Goal: Task Accomplishment & Management: Manage account settings

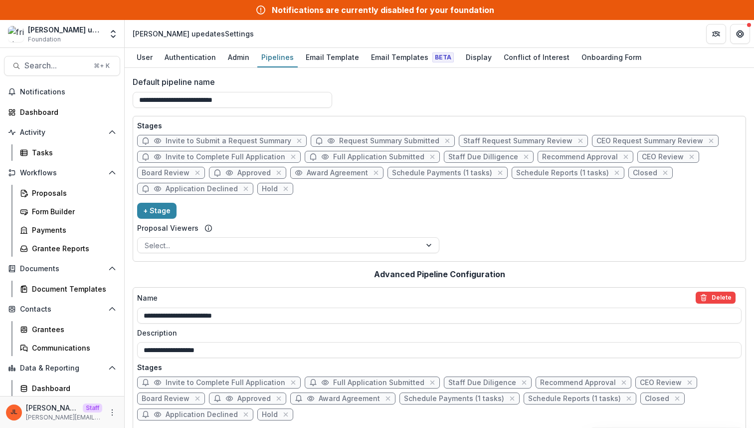
scroll to position [188, 0]
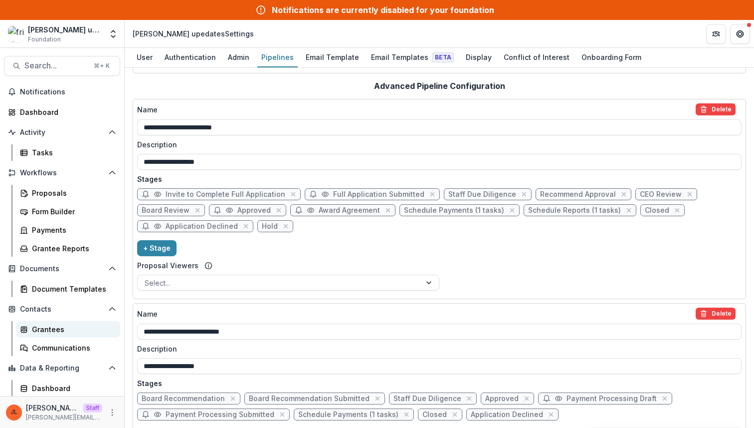
click at [63, 334] on link "Grantees" at bounding box center [68, 329] width 104 height 16
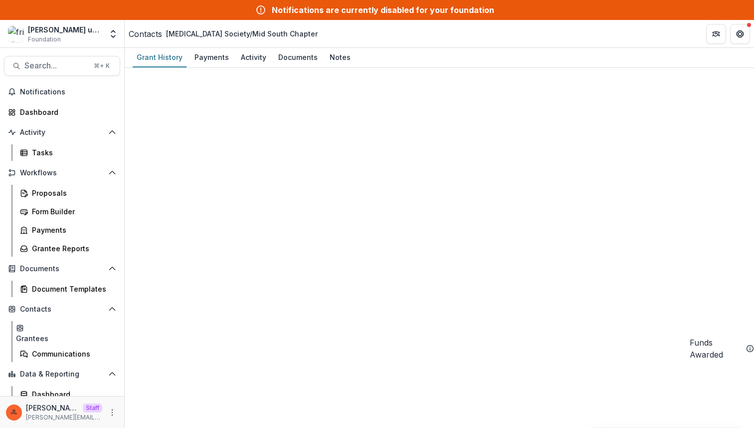
drag, startPoint x: 321, startPoint y: 218, endPoint x: 328, endPoint y: 217, distance: 7.1
drag, startPoint x: 321, startPoint y: 217, endPoint x: 466, endPoint y: 213, distance: 145.2
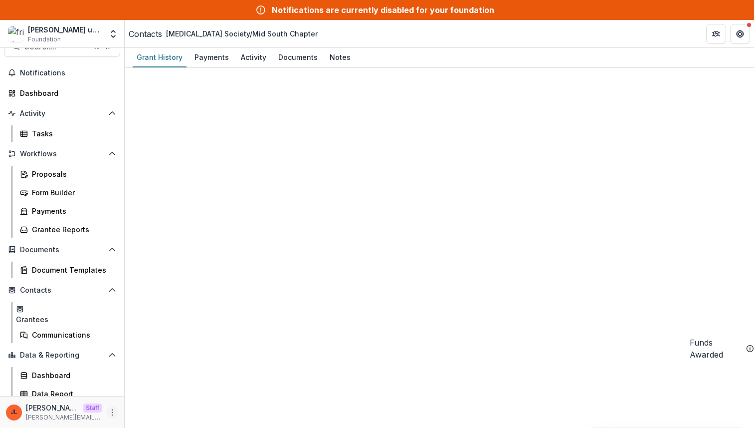
click at [106, 413] on button "More" at bounding box center [112, 412] width 12 height 12
click at [155, 388] on link "User Settings" at bounding box center [175, 391] width 107 height 16
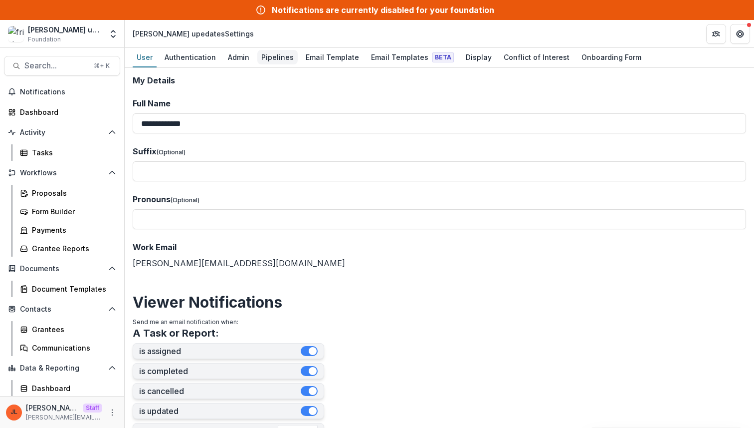
click at [274, 61] on div "Pipelines" at bounding box center [277, 57] width 40 height 14
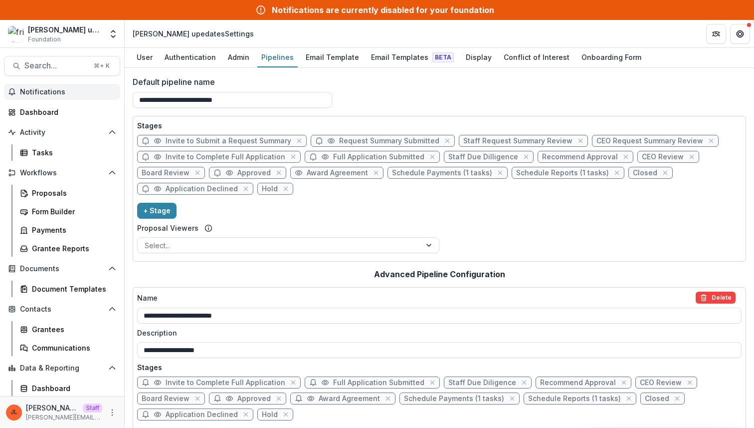
drag, startPoint x: 251, startPoint y: 102, endPoint x: 115, endPoint y: 89, distance: 136.9
click at [115, 89] on main "**********" at bounding box center [377, 238] width 754 height 380
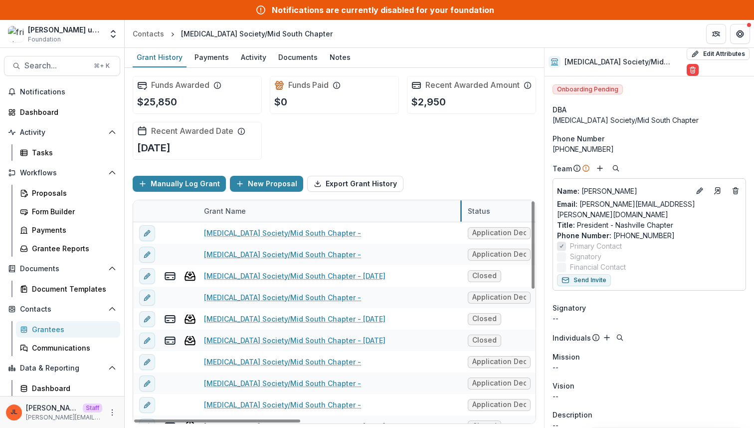
drag, startPoint x: 321, startPoint y: 220, endPoint x: 459, endPoint y: 220, distance: 138.2
click at [277, 217] on div "Grant Name" at bounding box center [329, 210] width 263 height 21
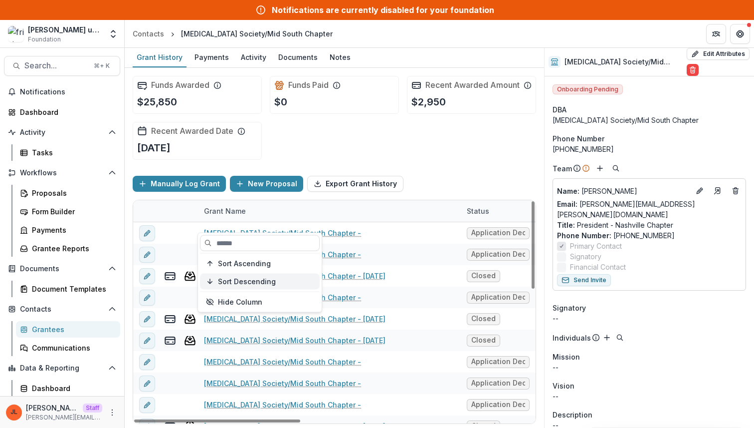
click at [276, 278] on div "Sort Descending" at bounding box center [266, 281] width 96 height 8
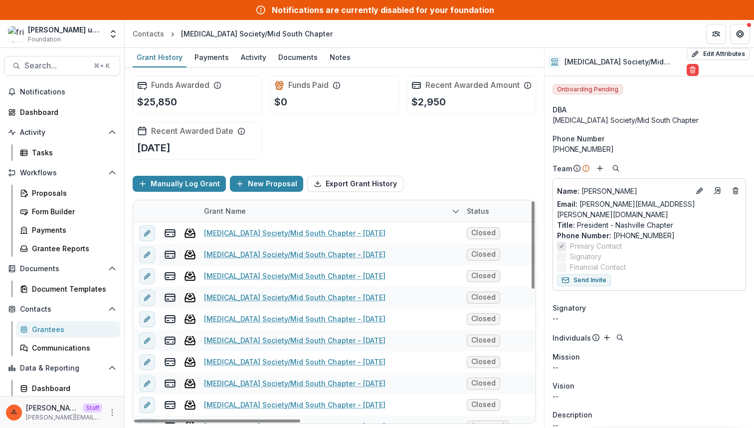
click at [438, 178] on div "Manually Log Grant New Proposal Export Grant History" at bounding box center [335, 184] width 404 height 32
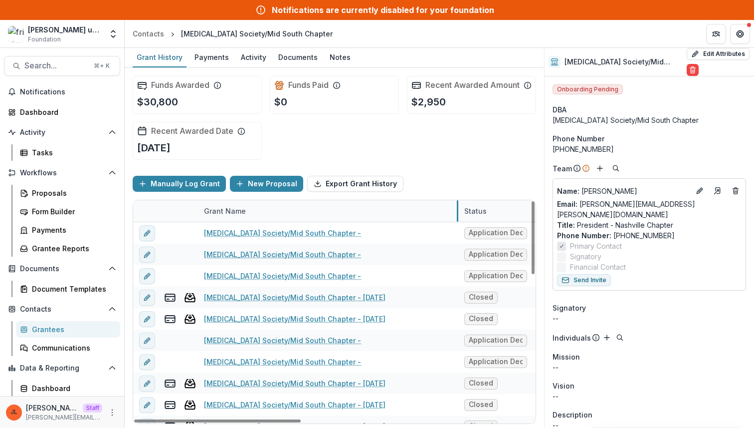
drag, startPoint x: 322, startPoint y: 220, endPoint x: 461, endPoint y: 213, distance: 139.9
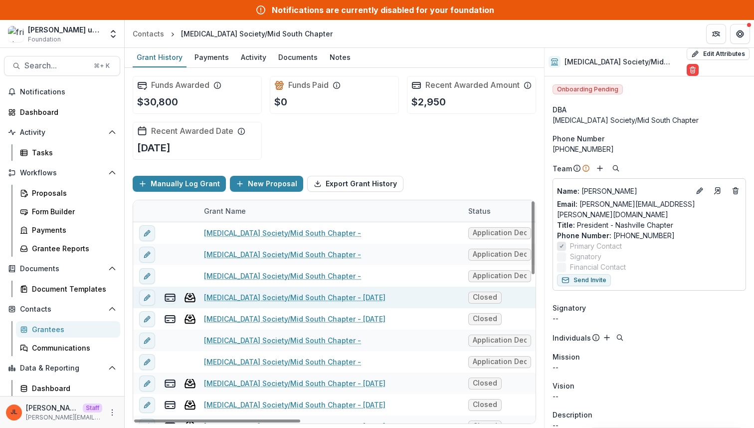
click at [386, 302] on link "[MEDICAL_DATA] Society/Mid South Chapter - [DATE]" at bounding box center [295, 297] width 182 height 10
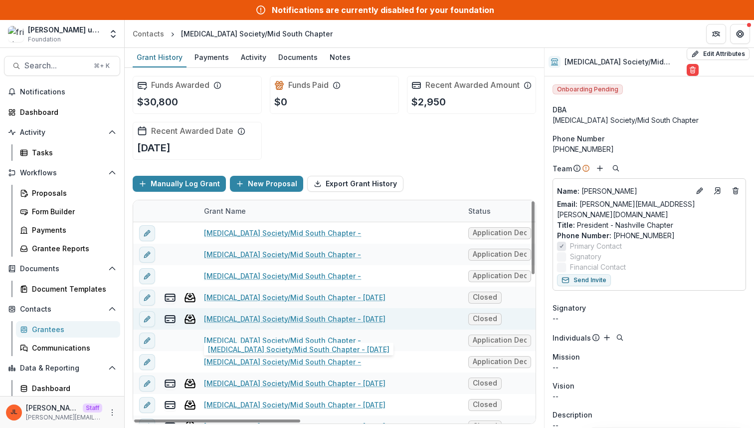
click at [378, 324] on link "[MEDICAL_DATA] Society/Mid South Chapter - [DATE]" at bounding box center [295, 318] width 182 height 10
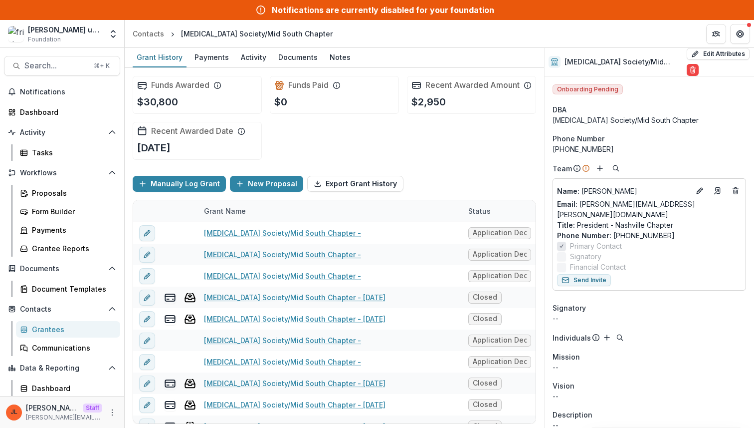
click at [451, 156] on div "Funds Awarded $30,800 Funds Paid $0 Recent Awarded Amount $2,950 Recent Awarded…" at bounding box center [335, 118] width 404 height 100
click at [450, 154] on div "Funds Awarded $30,800 Funds Paid $0 Recent Awarded Amount $2,950 Recent Awarded…" at bounding box center [335, 118] width 404 height 100
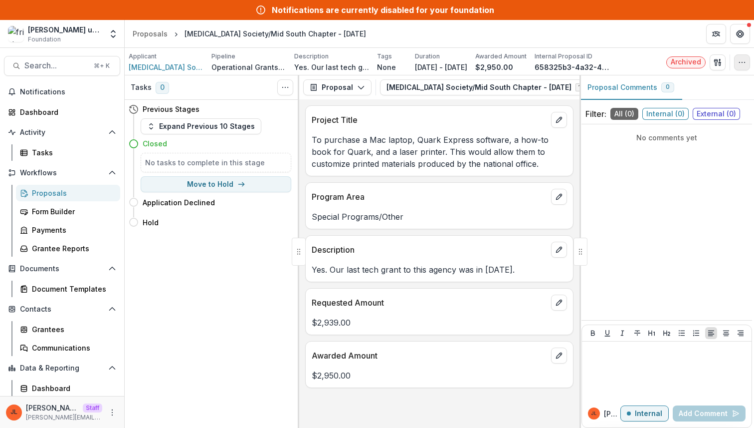
click at [744, 60] on icon "button" at bounding box center [742, 62] width 8 height 8
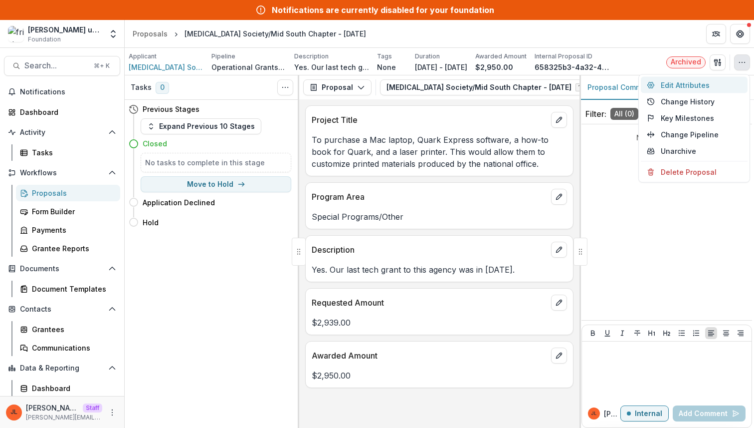
click at [709, 88] on button "Edit Attributes" at bounding box center [694, 85] width 107 height 16
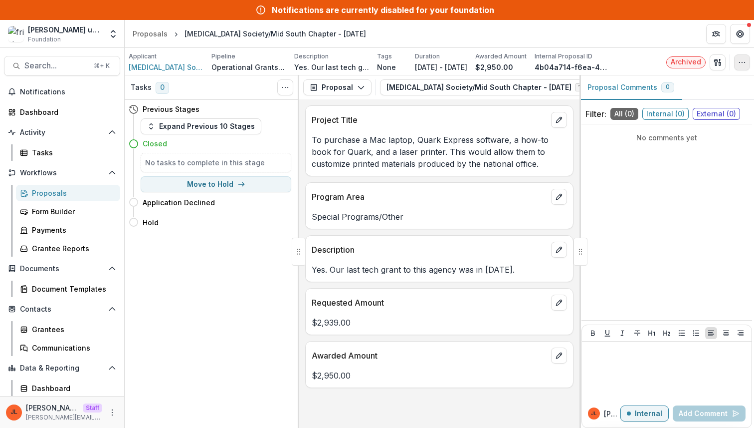
click at [741, 65] on icon "button" at bounding box center [742, 62] width 8 height 8
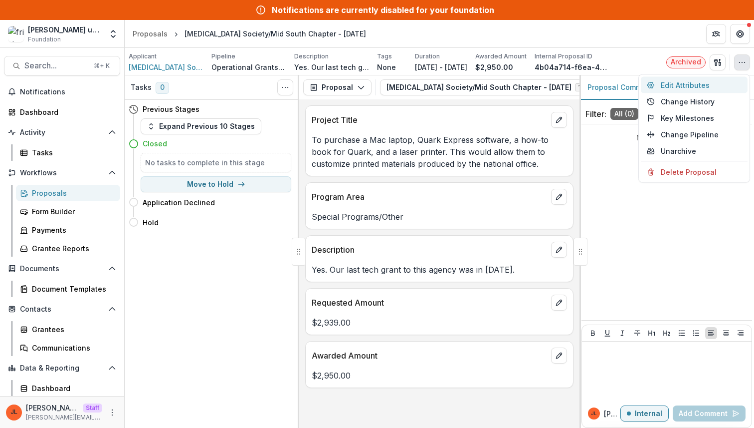
click at [703, 79] on button "Edit Attributes" at bounding box center [694, 85] width 107 height 16
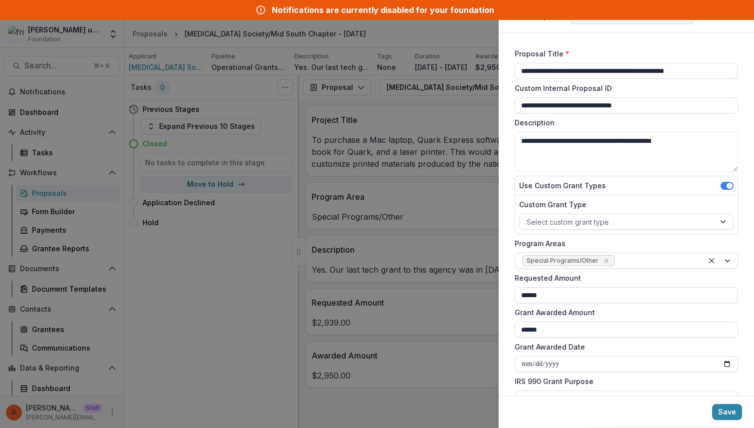
click at [478, 215] on div "**********" at bounding box center [377, 214] width 754 height 428
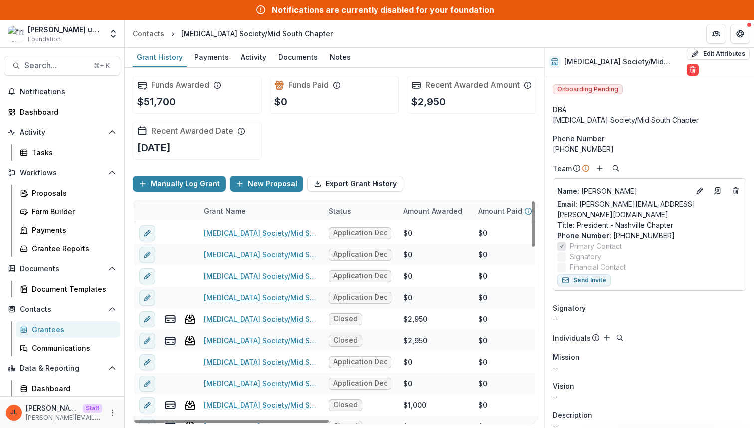
drag, startPoint x: 323, startPoint y: 217, endPoint x: 343, endPoint y: 216, distance: 20.5
click at [343, 216] on div "Status" at bounding box center [340, 211] width 34 height 10
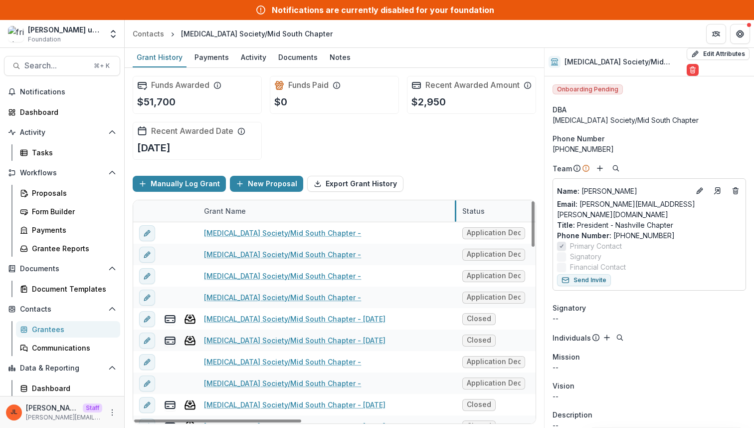
drag, startPoint x: 322, startPoint y: 220, endPoint x: 457, endPoint y: 226, distance: 135.3
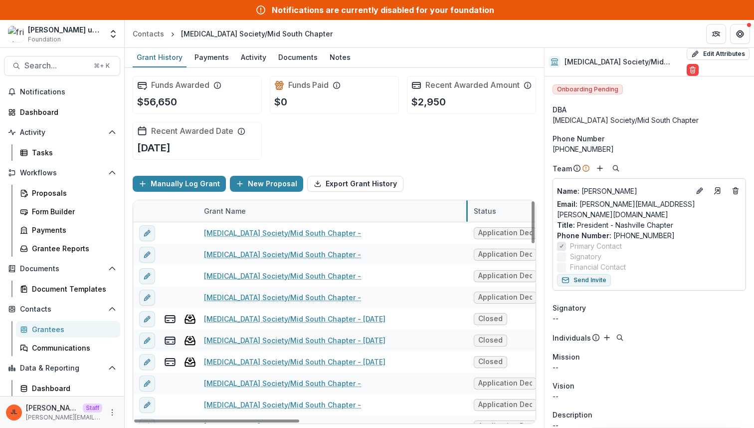
drag, startPoint x: 322, startPoint y: 221, endPoint x: 467, endPoint y: 228, distance: 145.3
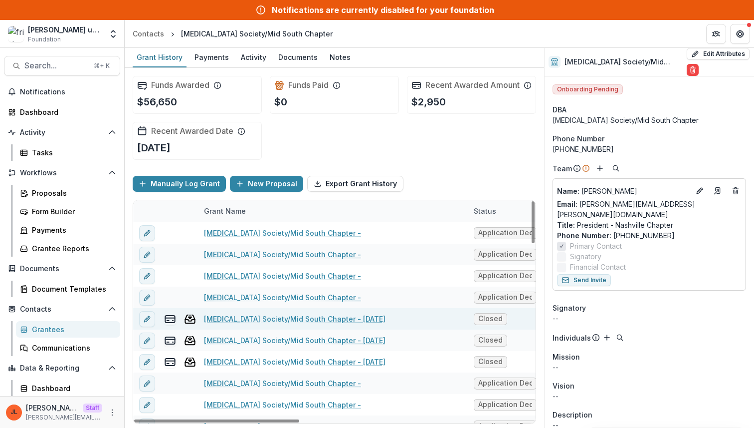
click at [323, 324] on link "[MEDICAL_DATA] Society/Mid South Chapter - [DATE]" at bounding box center [295, 318] width 182 height 10
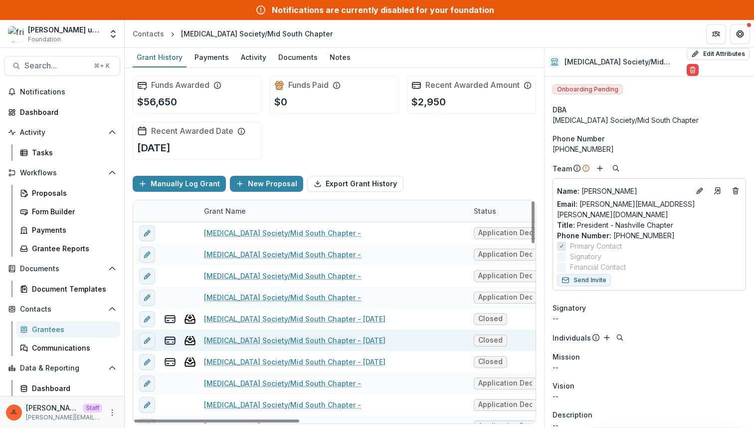
click at [315, 345] on link "[MEDICAL_DATA] Society/Mid South Chapter - [DATE]" at bounding box center [295, 340] width 182 height 10
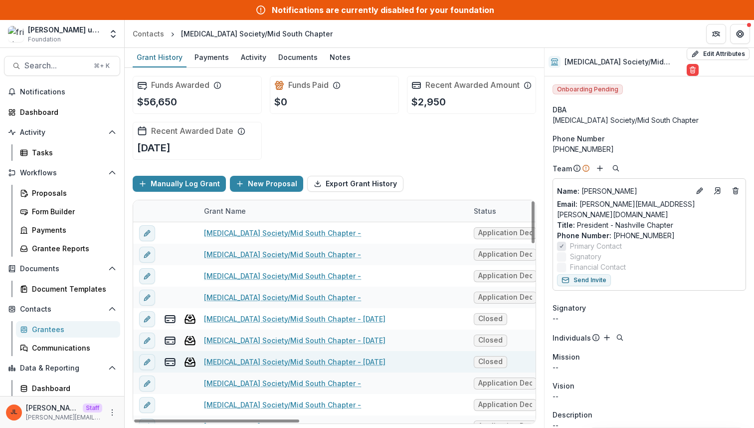
click at [311, 367] on link "[MEDICAL_DATA] Society/Mid South Chapter - [DATE]" at bounding box center [295, 361] width 182 height 10
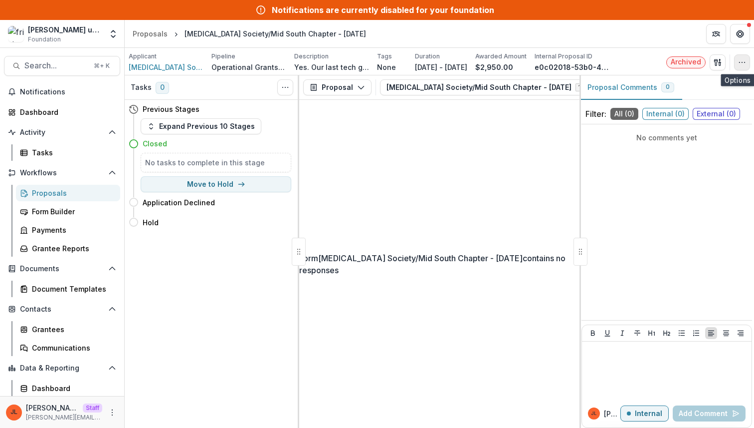
click at [740, 63] on icon "button" at bounding box center [742, 62] width 8 height 8
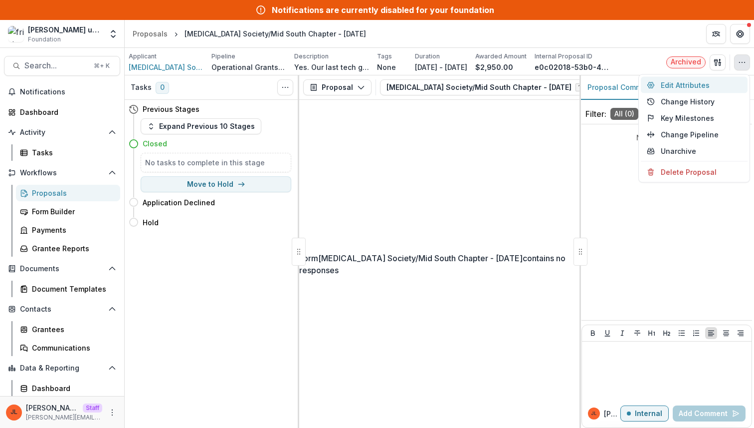
click at [714, 81] on button "Edit Attributes" at bounding box center [694, 85] width 107 height 16
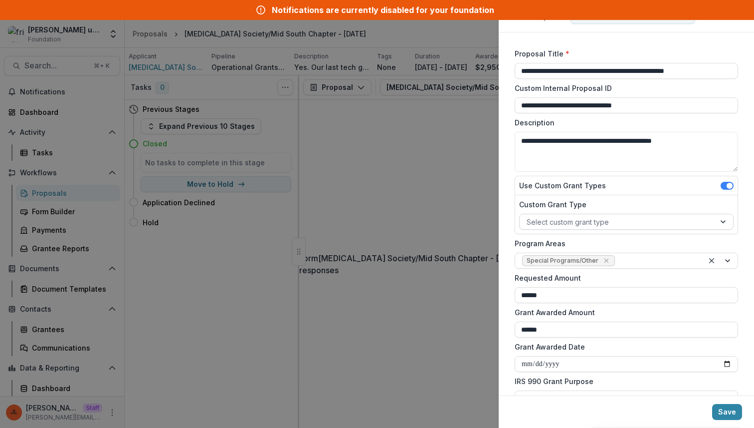
click at [592, 222] on div at bounding box center [618, 222] width 182 height 12
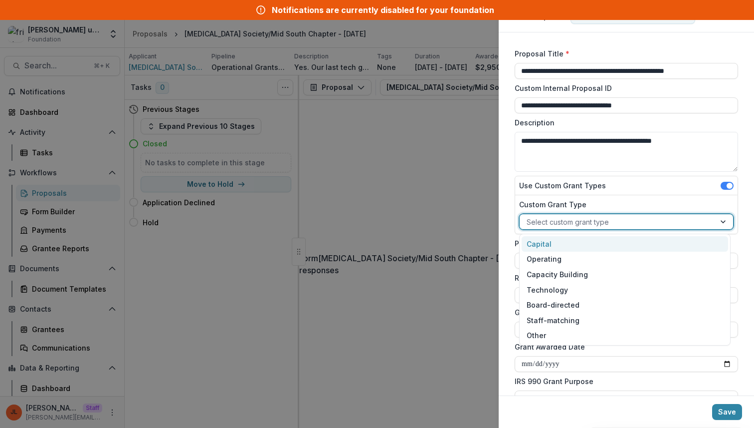
click at [593, 206] on label "Custom Grant Type" at bounding box center [623, 204] width 209 height 10
click at [529, 217] on input "Custom Grant Type" at bounding box center [528, 222] width 2 height 10
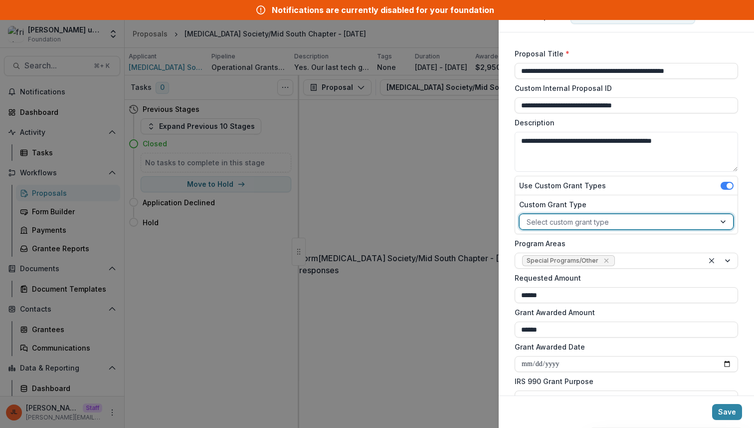
click at [593, 219] on div at bounding box center [618, 222] width 182 height 12
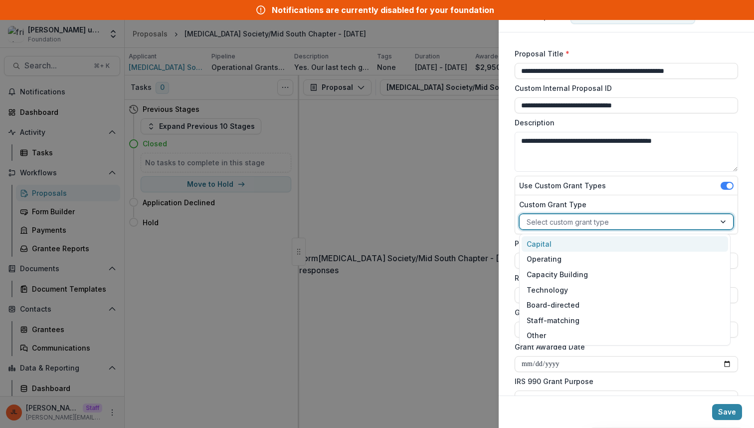
click at [596, 206] on label "Custom Grant Type" at bounding box center [623, 204] width 209 height 10
click at [529, 217] on input "Custom Grant Type" at bounding box center [528, 222] width 2 height 10
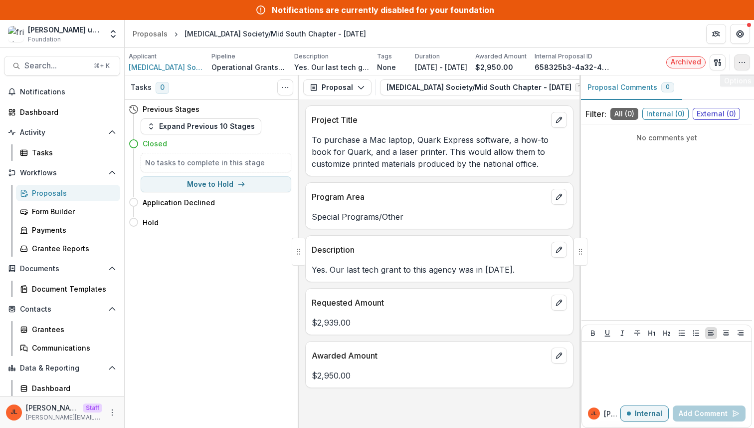
click at [742, 66] on button "button" at bounding box center [742, 62] width 16 height 16
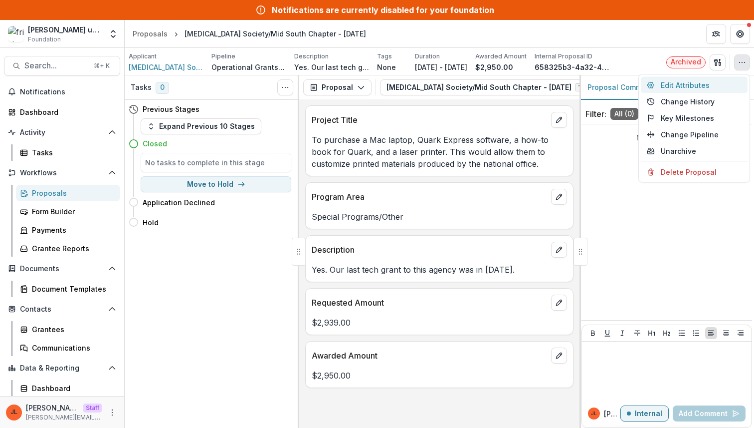
click at [718, 83] on button "Edit Attributes" at bounding box center [694, 85] width 107 height 16
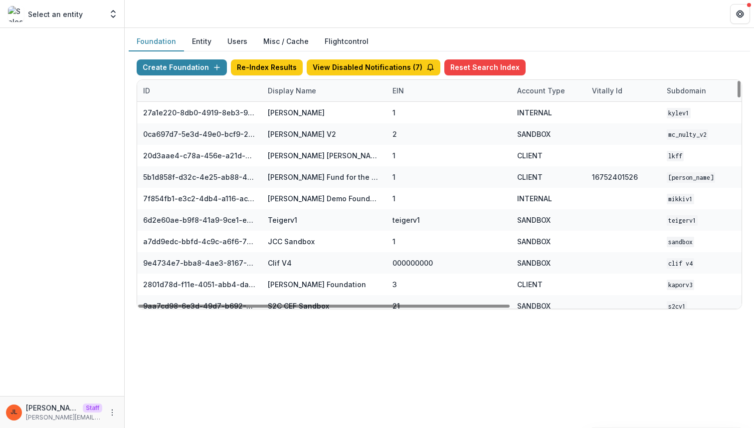
click at [300, 95] on div "Display Name" at bounding box center [292, 90] width 60 height 10
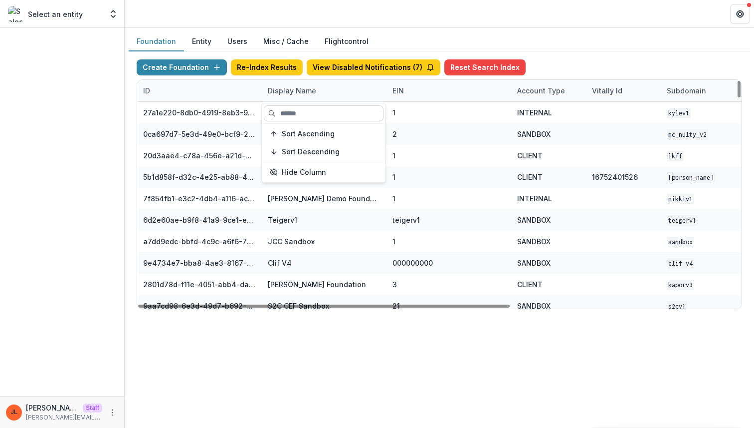
click at [297, 111] on input at bounding box center [324, 113] width 120 height 16
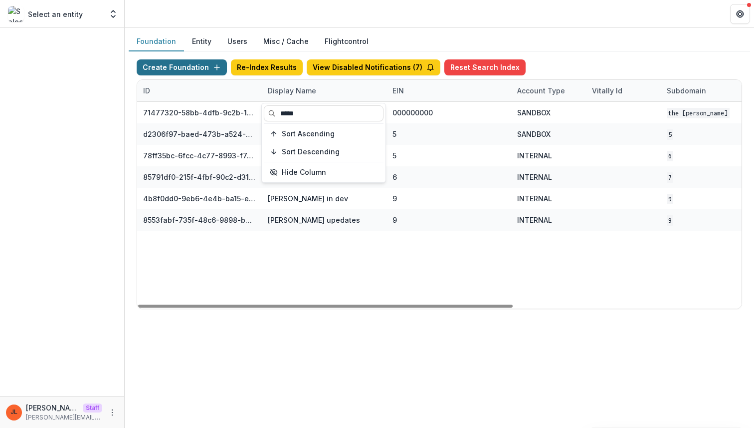
type input "*****"
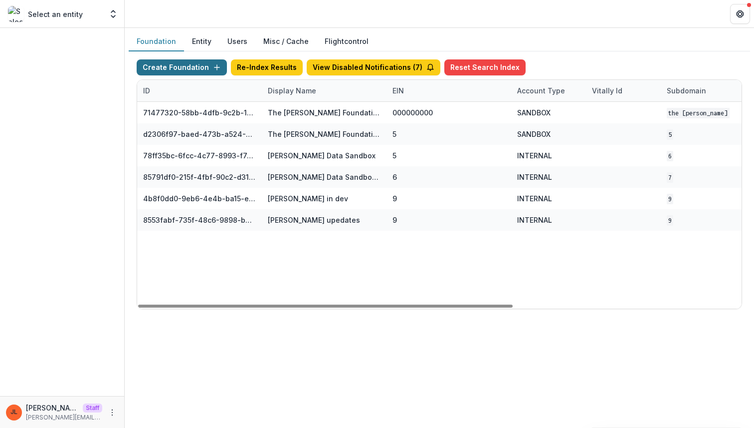
click at [172, 67] on button "Create Foundation" at bounding box center [182, 67] width 90 height 16
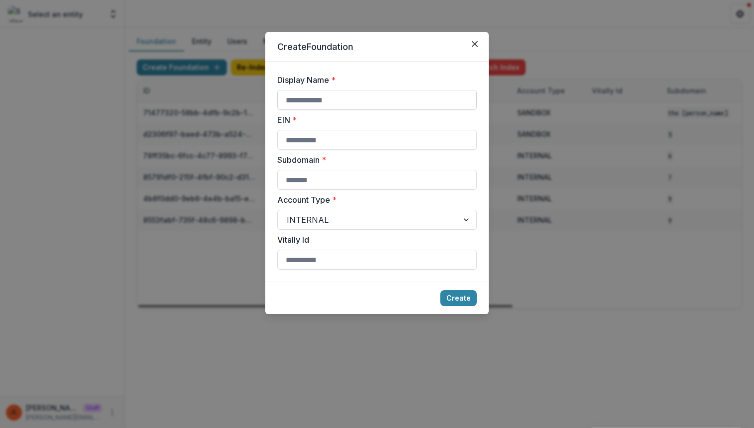
click at [303, 98] on input "Display Name *" at bounding box center [377, 100] width 200 height 20
type input "*****"
type input "*"
click at [469, 302] on button "Create" at bounding box center [459, 298] width 36 height 16
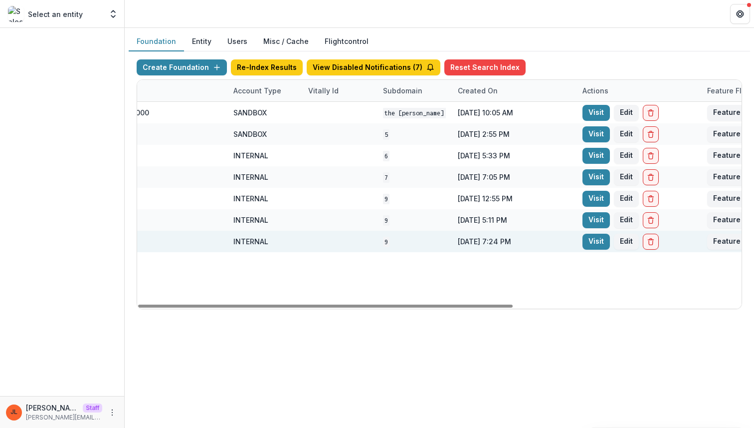
scroll to position [0, 368]
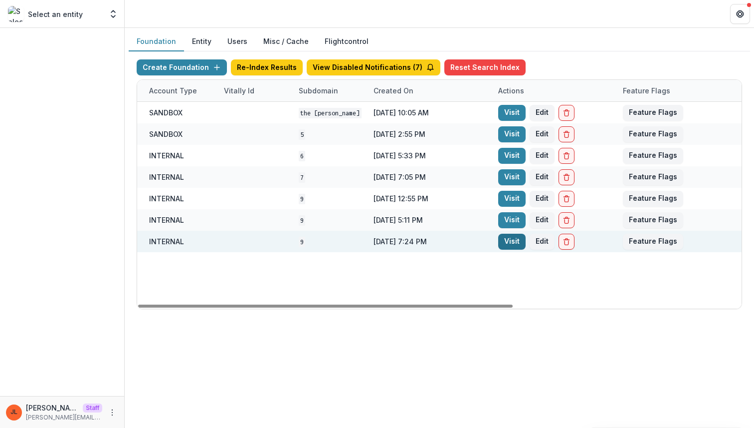
click at [514, 242] on link "Visit" at bounding box center [511, 241] width 27 height 16
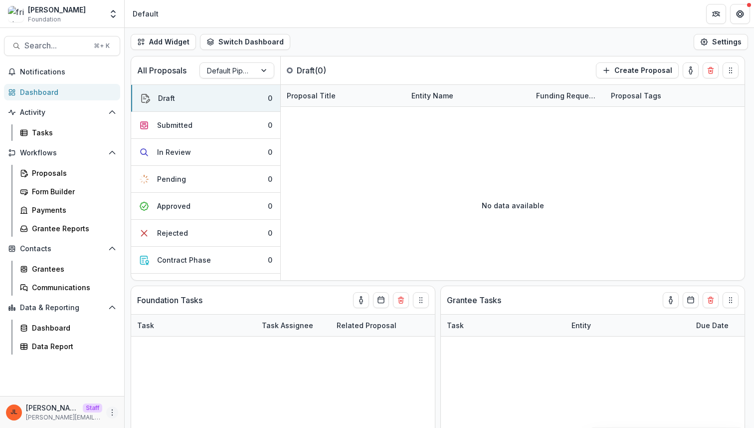
click at [114, 411] on icon "More" at bounding box center [112, 412] width 8 height 8
click at [145, 397] on link "User Settings" at bounding box center [178, 391] width 107 height 16
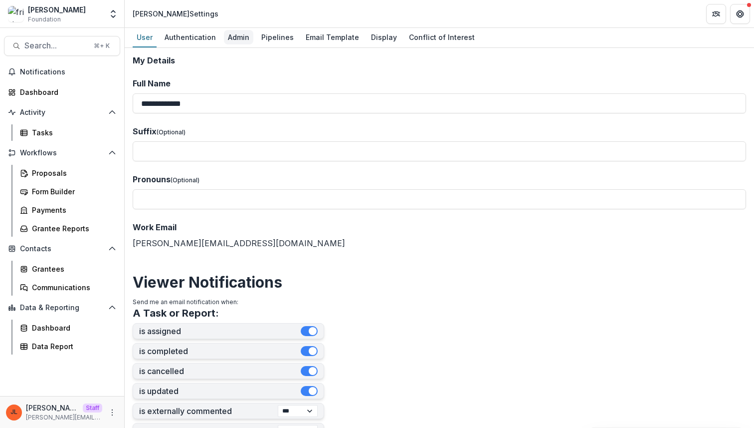
click at [240, 38] on div "Admin" at bounding box center [238, 37] width 29 height 14
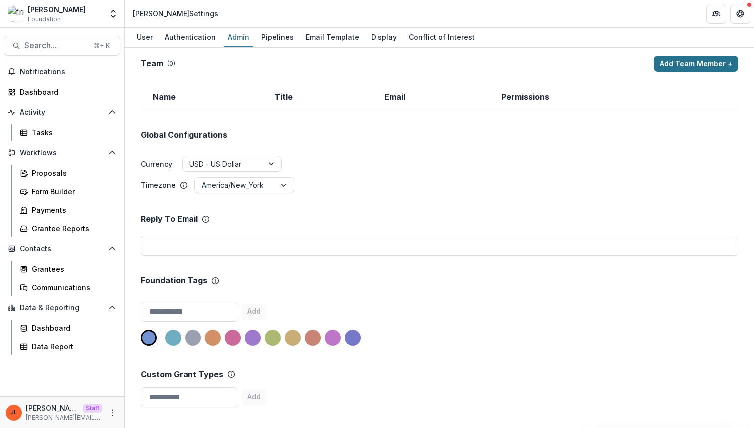
click at [680, 66] on button "Add Team Member +" at bounding box center [696, 64] width 84 height 16
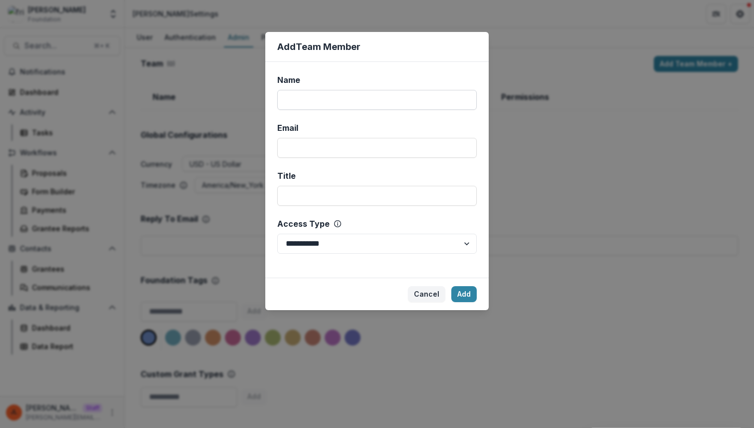
click at [454, 94] on input "Name" at bounding box center [377, 100] width 200 height 20
type input "****"
type input "**********"
select select "*****"
click button "Add" at bounding box center [464, 294] width 25 height 16
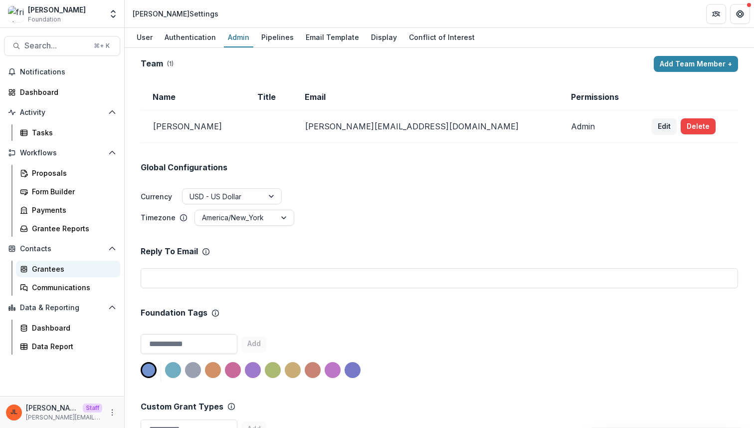
click at [71, 261] on link "Grantees" at bounding box center [68, 268] width 104 height 16
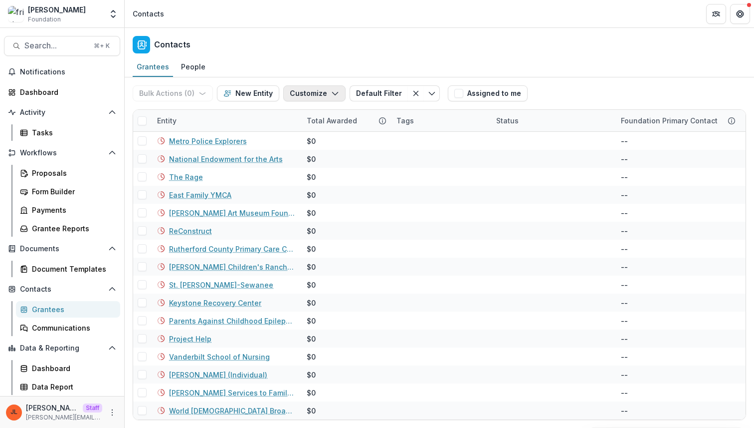
click at [324, 87] on button "Customize" at bounding box center [314, 93] width 62 height 16
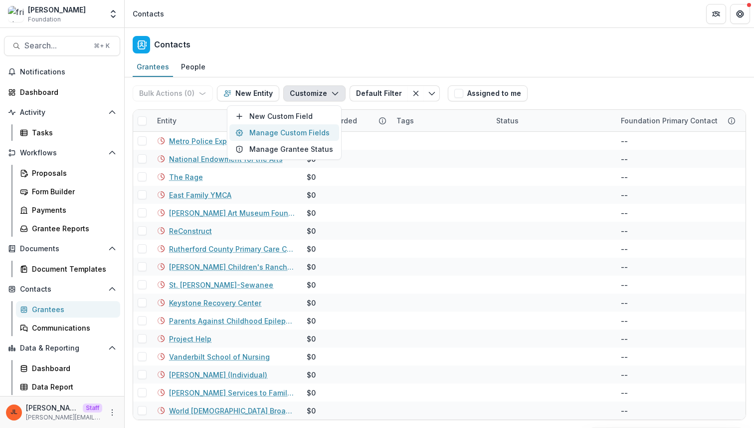
click at [306, 127] on button "Manage Custom Fields" at bounding box center [284, 132] width 110 height 16
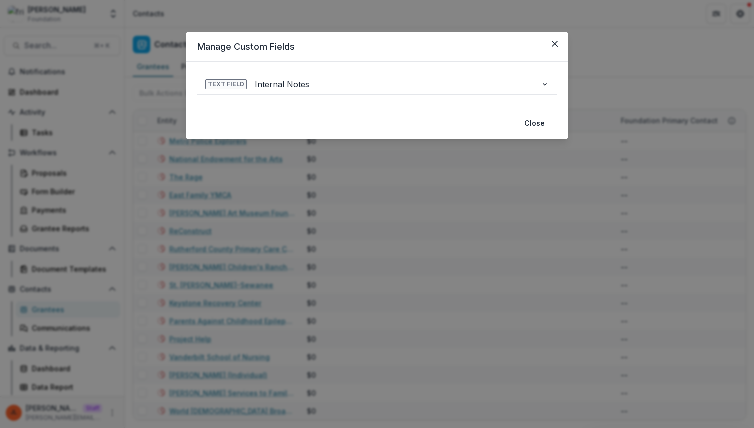
click at [380, 183] on div "**********" at bounding box center [377, 214] width 754 height 428
